Goal: Transaction & Acquisition: Subscribe to service/newsletter

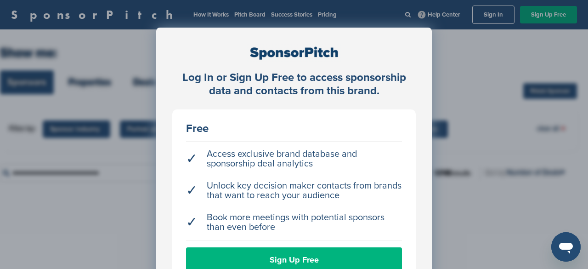
click at [310, 255] on link "Sign Up Free" at bounding box center [294, 259] width 216 height 25
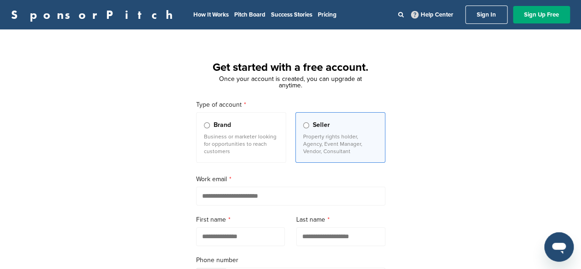
click at [484, 14] on link "Sign In" at bounding box center [487, 15] width 42 height 18
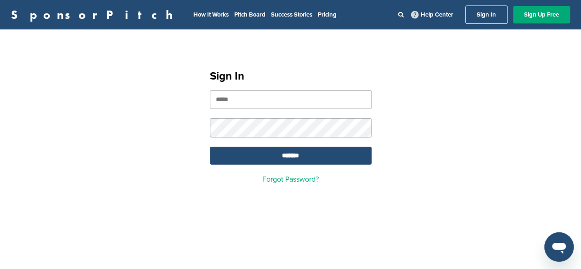
click at [0, 268] on nordpass-portal at bounding box center [0, 269] width 0 height 0
type input "**********"
click at [342, 151] on input "*******" at bounding box center [291, 156] width 162 height 18
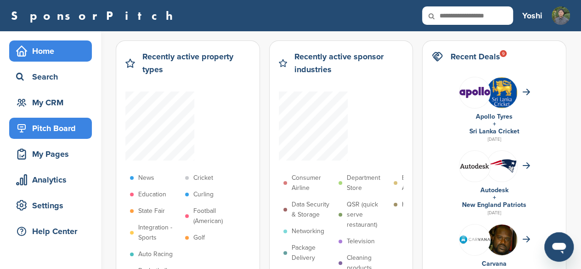
click at [56, 126] on div "Pitch Board" at bounding box center [53, 128] width 78 height 17
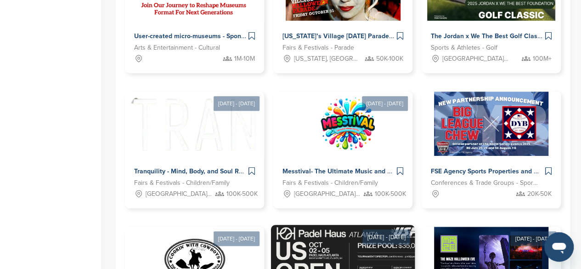
scroll to position [371, 0]
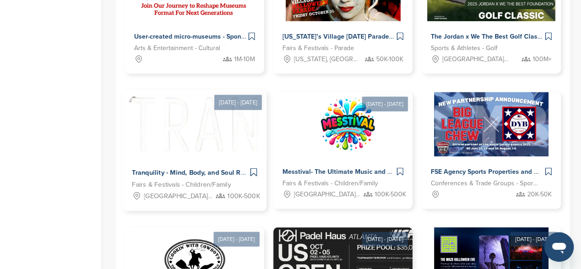
click at [206, 170] on span "Tranquility - Mind, Body, and Soul Retreats" at bounding box center [197, 172] width 131 height 8
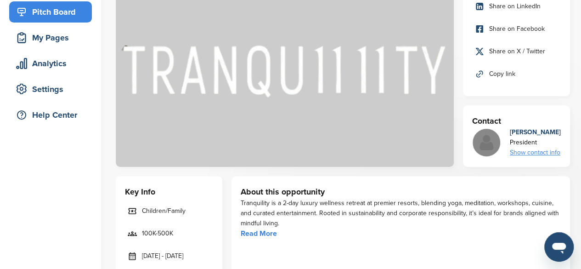
scroll to position [93, 0]
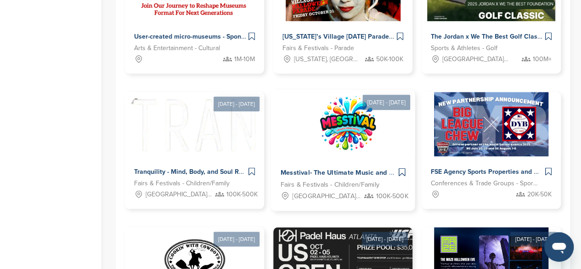
click at [338, 150] on img at bounding box center [348, 123] width 154 height 67
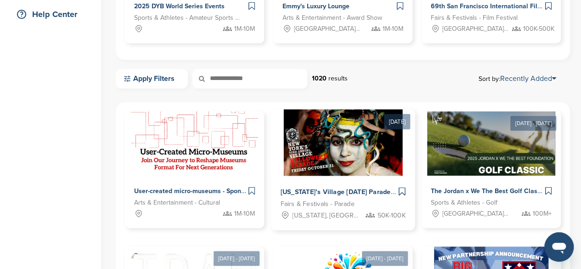
scroll to position [208, 0]
